Goal: Task Accomplishment & Management: Manage account settings

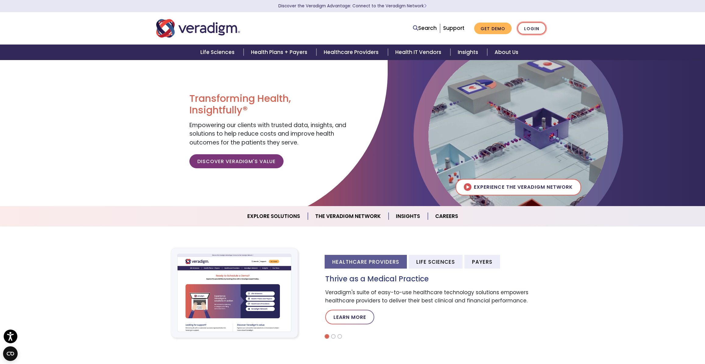
click at [537, 26] on link "Login" at bounding box center [531, 28] width 29 height 12
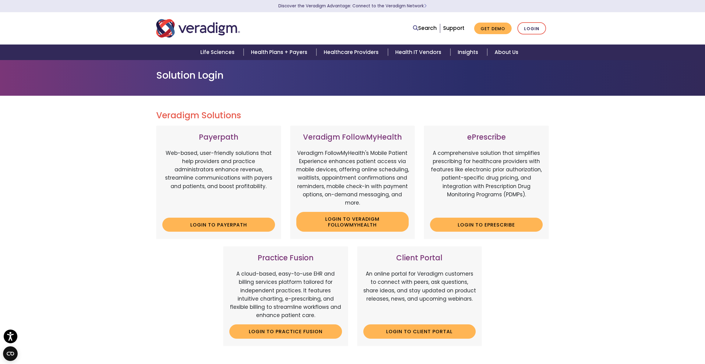
scroll to position [96, 0]
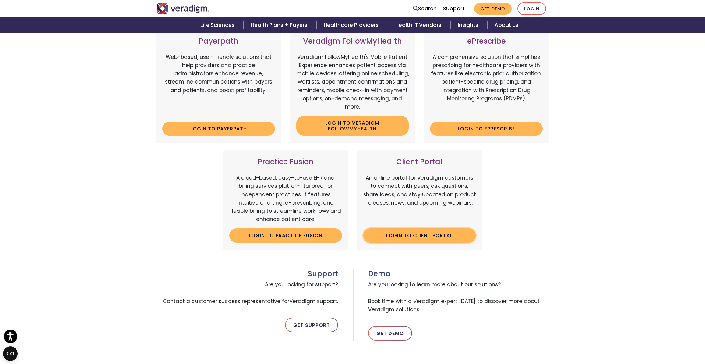
click at [434, 233] on link "Login to Client Portal" at bounding box center [419, 235] width 113 height 14
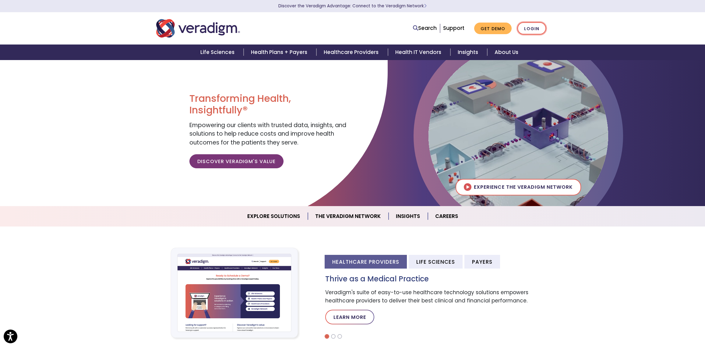
click at [524, 28] on link "Login" at bounding box center [531, 28] width 29 height 12
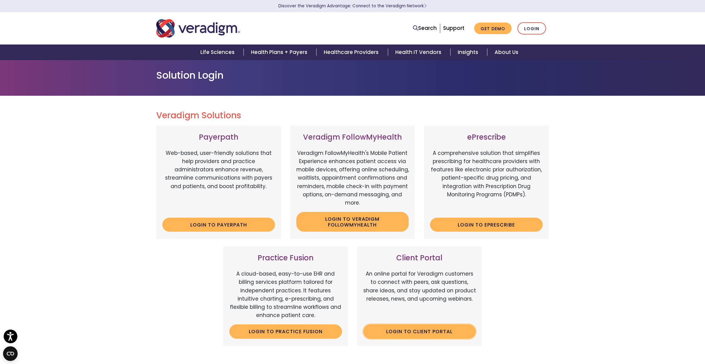
click at [425, 333] on link "Login to Client Portal" at bounding box center [419, 331] width 113 height 14
